Goal: Information Seeking & Learning: Learn about a topic

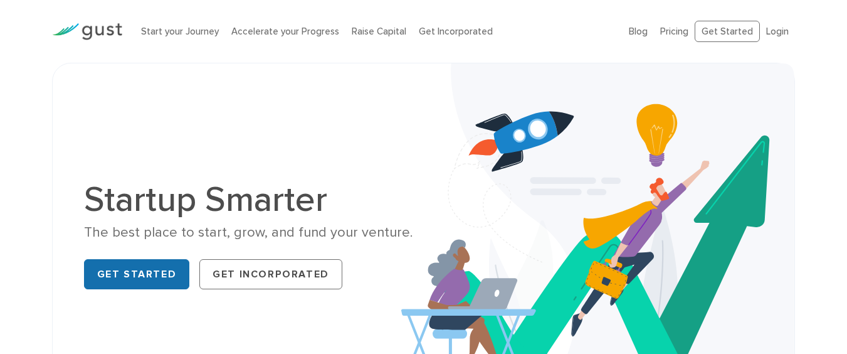
click at [171, 263] on link "Get Started" at bounding box center [137, 274] width 106 height 30
click at [633, 36] on link "Blog" at bounding box center [638, 31] width 19 height 11
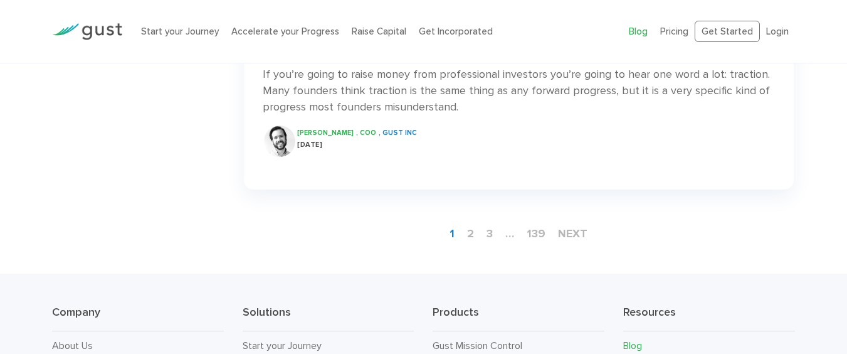
scroll to position [2029, 0]
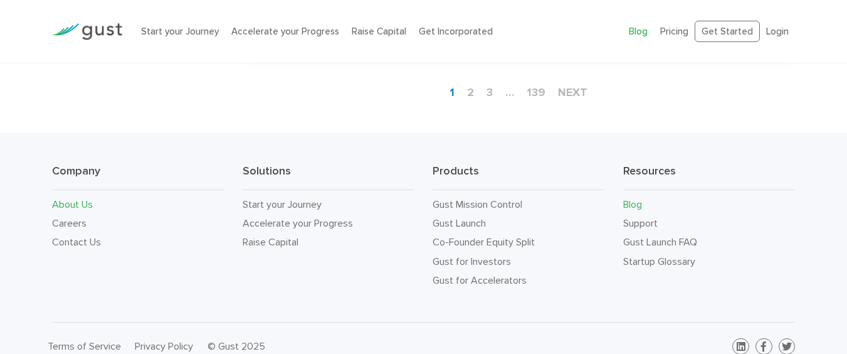
click at [83, 198] on link "About Us" at bounding box center [72, 204] width 41 height 12
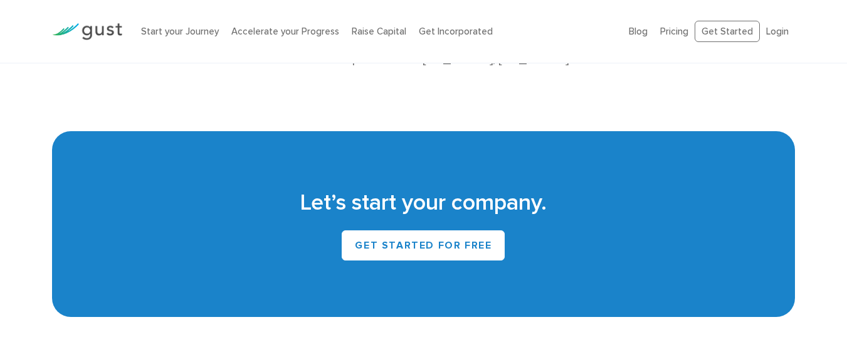
scroll to position [1054, 0]
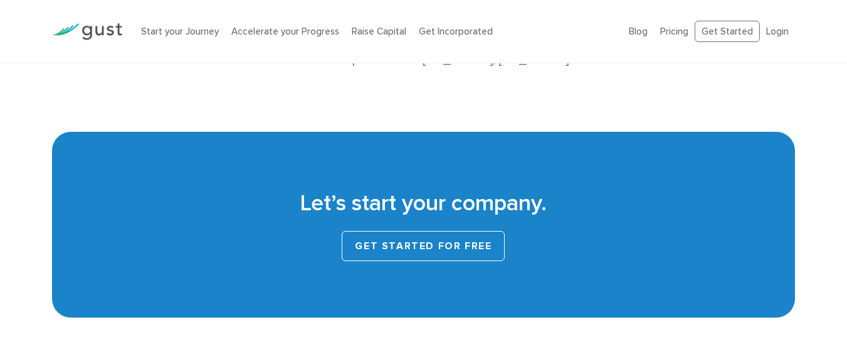
click at [425, 231] on link "Get Started for Free" at bounding box center [423, 246] width 163 height 30
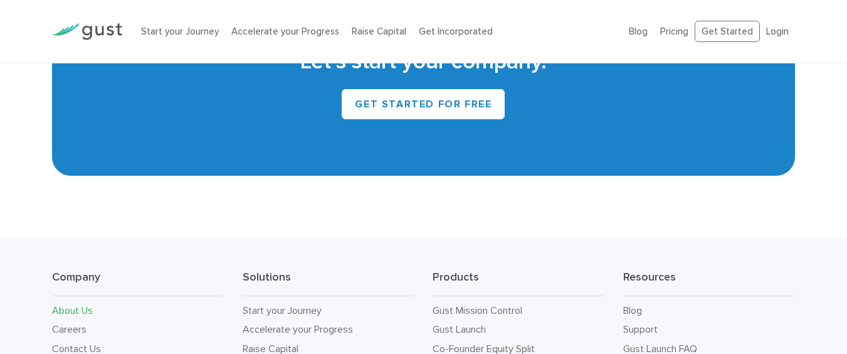
scroll to position [1054, 0]
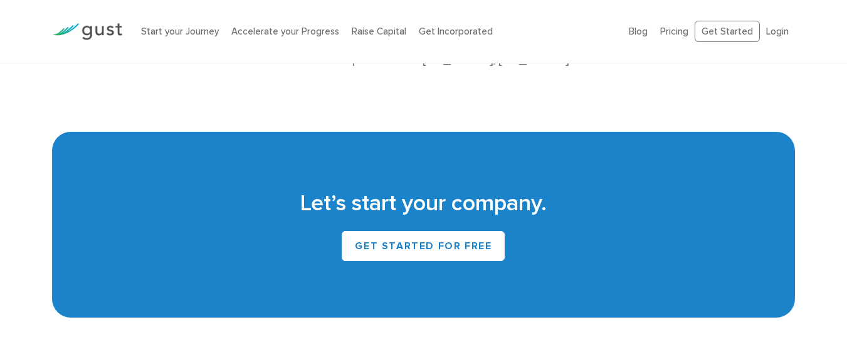
click at [438, 37] on li "Get Incorporated" at bounding box center [456, 31] width 74 height 14
click at [438, 34] on link "Get Incorporated" at bounding box center [456, 31] width 74 height 11
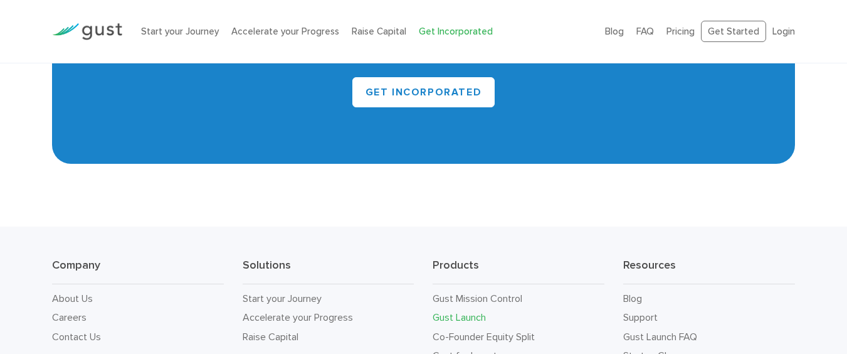
scroll to position [7528, 0]
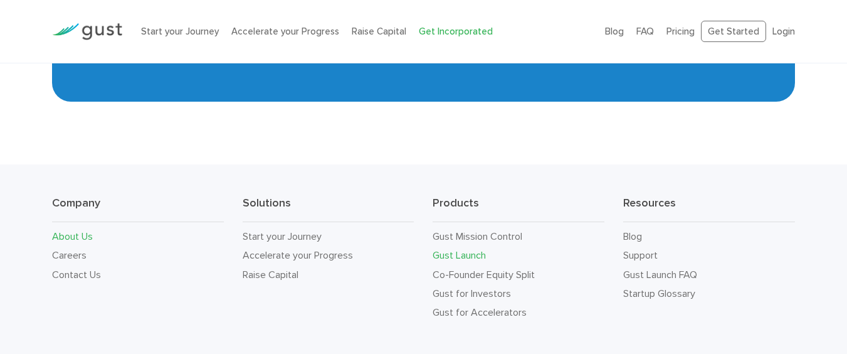
click at [77, 230] on link "About Us" at bounding box center [72, 236] width 41 height 12
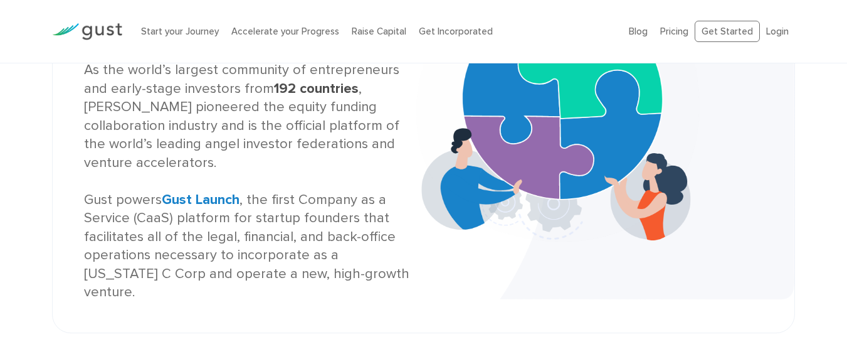
scroll to position [226, 0]
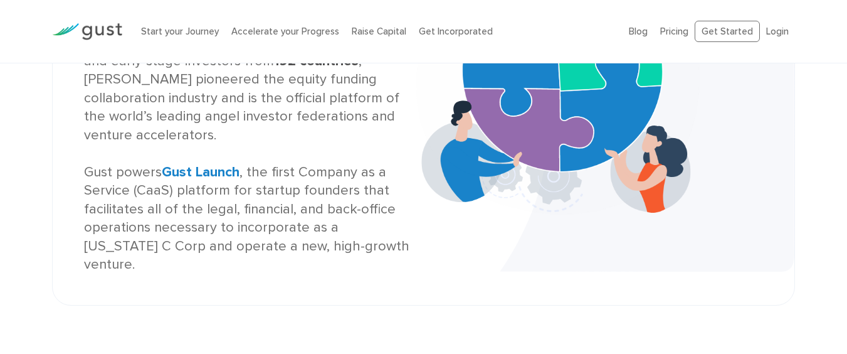
click at [132, 192] on div "As the world’s largest community of entrepreneurs and early-stage investors fro…" at bounding box center [249, 153] width 330 height 240
drag, startPoint x: 197, startPoint y: 189, endPoint x: 230, endPoint y: 195, distance: 33.1
click at [230, 195] on div "As the world’s largest community of entrepreneurs and early-stage investors fro…" at bounding box center [249, 153] width 330 height 240
drag, startPoint x: 258, startPoint y: 203, endPoint x: 306, endPoint y: 206, distance: 48.4
click at [306, 206] on div "As the world’s largest community of entrepreneurs and early-stage investors fro…" at bounding box center [249, 153] width 330 height 240
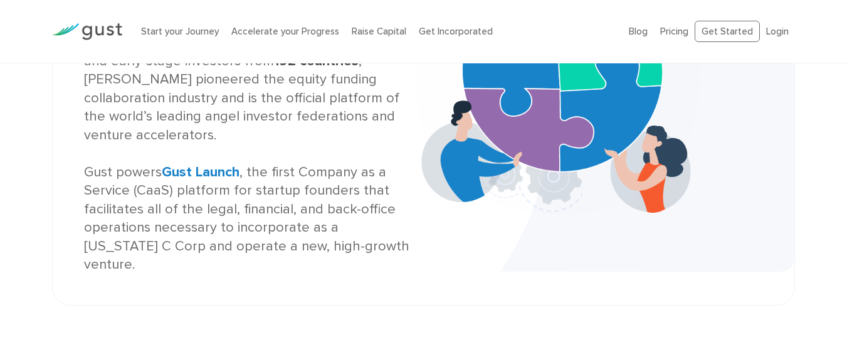
click at [375, 192] on div "As the world’s largest community of entrepreneurs and early-stage investors fro…" at bounding box center [249, 153] width 330 height 240
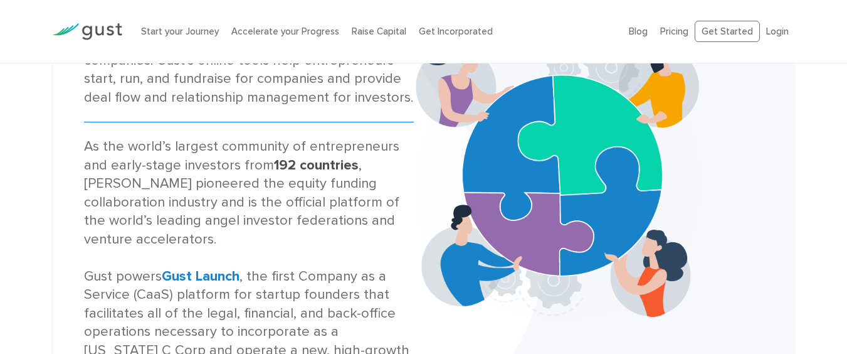
scroll to position [0, 0]
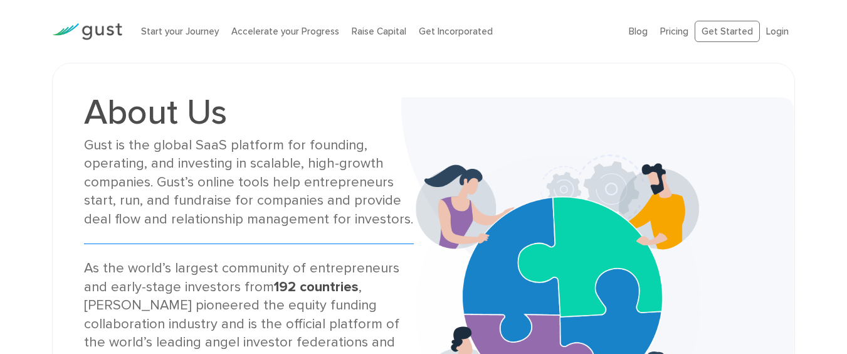
click at [115, 42] on div at bounding box center [87, 31] width 89 height 43
click at [110, 31] on img at bounding box center [87, 31] width 70 height 17
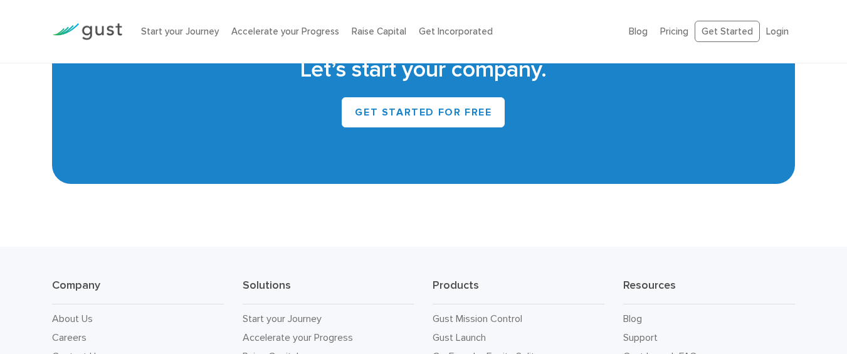
scroll to position [5689, 0]
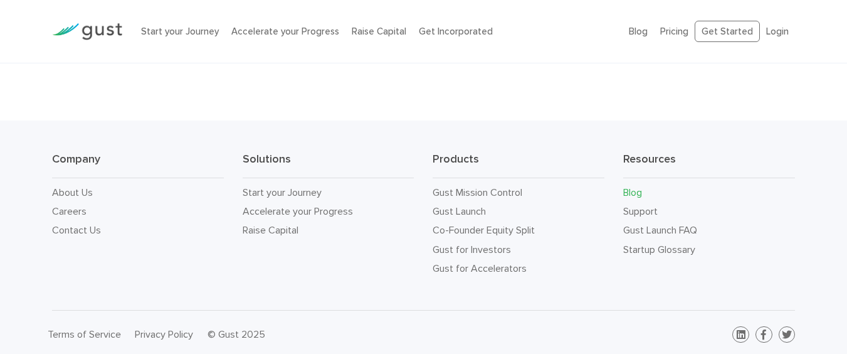
click at [628, 192] on link "Blog" at bounding box center [632, 192] width 19 height 12
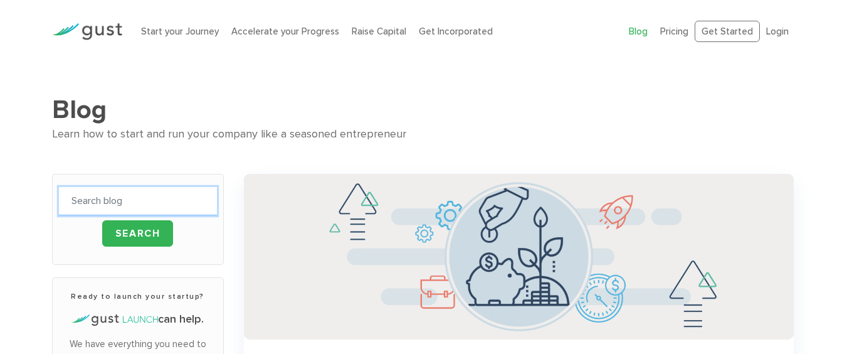
click at [120, 193] on input "text" at bounding box center [138, 201] width 158 height 28
type input "home improvment"
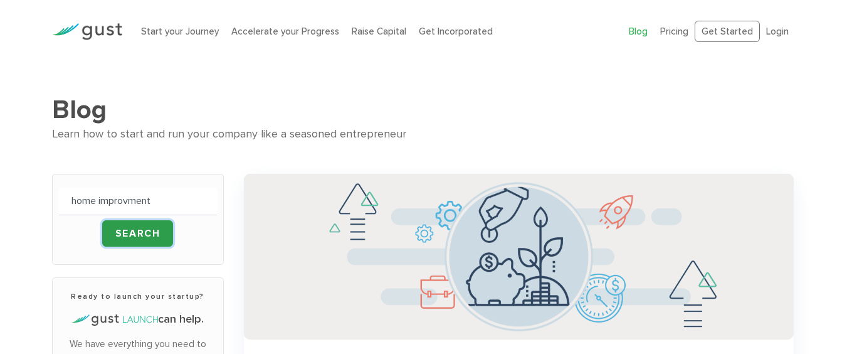
click at [112, 231] on input "Search" at bounding box center [137, 233] width 71 height 26
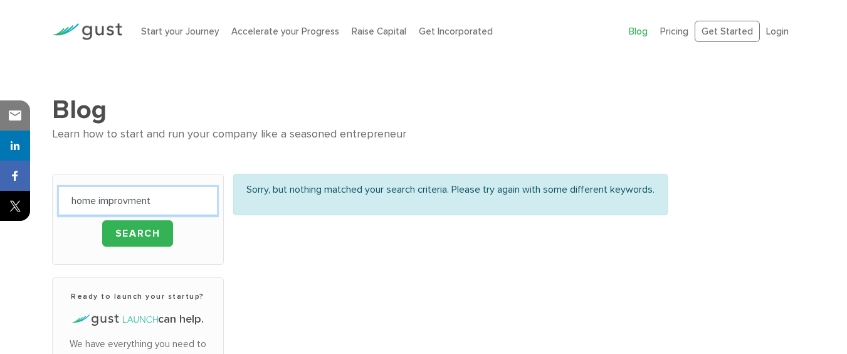
click at [182, 209] on input "home improvment" at bounding box center [138, 201] width 158 height 28
click at [182, 206] on input "home improvment" at bounding box center [138, 201] width 158 height 28
click at [182, 205] on input "home improvment" at bounding box center [138, 201] width 158 height 28
click at [90, 198] on input "text" at bounding box center [138, 201] width 158 height 28
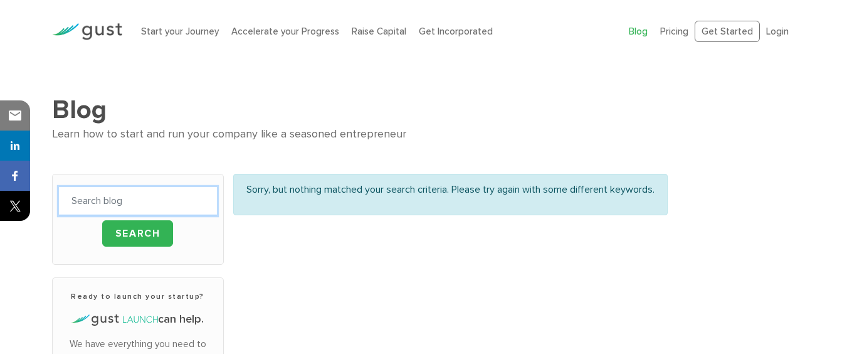
type input "sports"
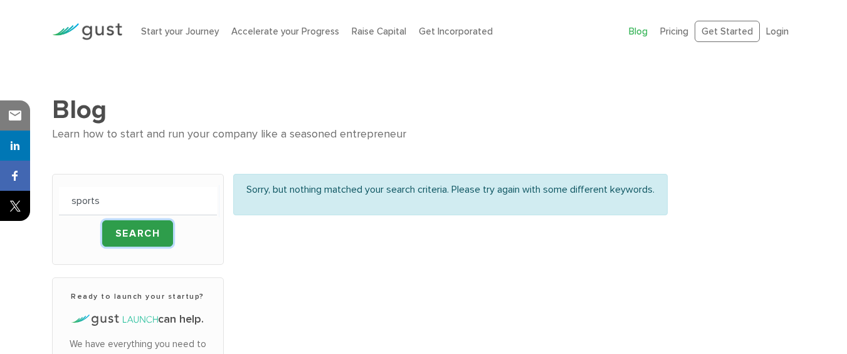
click at [124, 229] on input "Search" at bounding box center [137, 233] width 71 height 26
click at [139, 195] on input "sports" at bounding box center [138, 201] width 158 height 28
type input "finance"
click at [102, 220] on input "Search" at bounding box center [137, 233] width 71 height 26
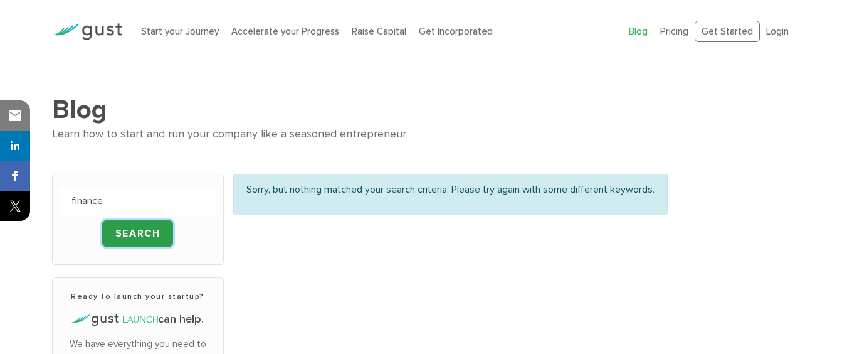
click at [131, 230] on input "Search" at bounding box center [137, 233] width 71 height 26
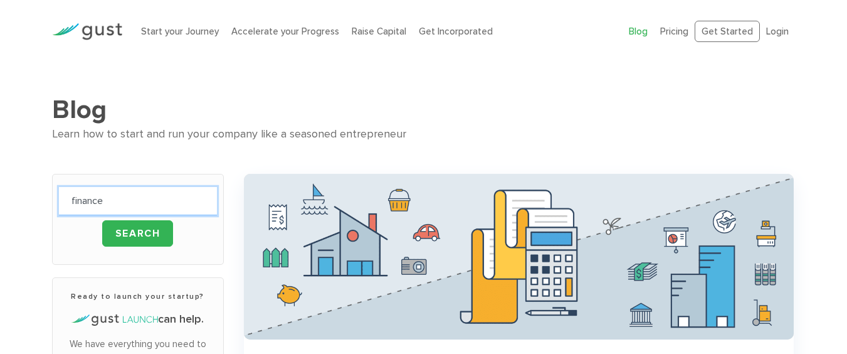
click at [127, 212] on input "finance" at bounding box center [138, 201] width 158 height 28
type input "health"
click at [102, 220] on input "Search" at bounding box center [137, 233] width 71 height 26
